Goal: Complete application form

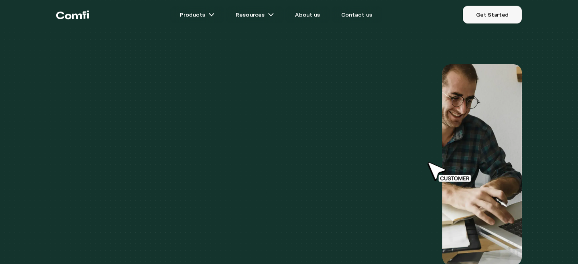
click at [499, 18] on link "Get Started" at bounding box center [492, 15] width 59 height 18
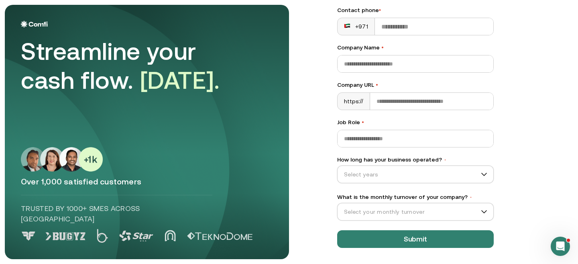
scroll to position [125, 0]
click at [370, 176] on input "How long has your business operated? •" at bounding box center [412, 174] width 149 height 12
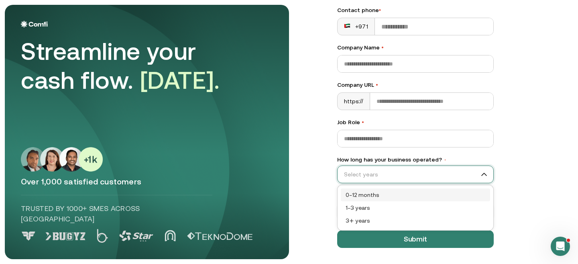
click at [369, 196] on div "0–12 months" at bounding box center [416, 194] width 140 height 9
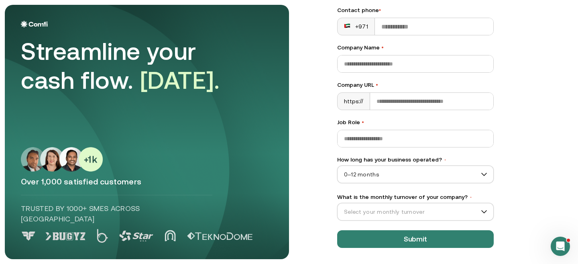
click at [360, 200] on label "What is the monthly turnover of your company? •" at bounding box center [415, 197] width 157 height 8
click at [360, 206] on input "What is the monthly turnover of your company? •" at bounding box center [412, 212] width 149 height 12
click at [360, 214] on input "What is the monthly turnover of your company? •" at bounding box center [412, 212] width 149 height 12
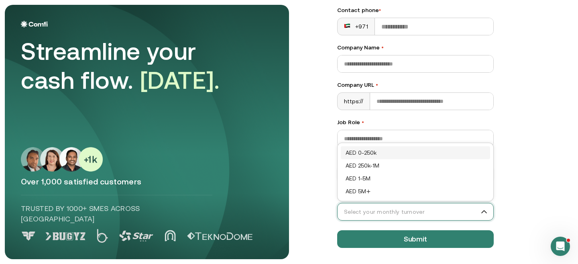
click at [380, 154] on div "AED 0-250k" at bounding box center [416, 152] width 140 height 9
